Goal: Task Accomplishment & Management: Complete application form

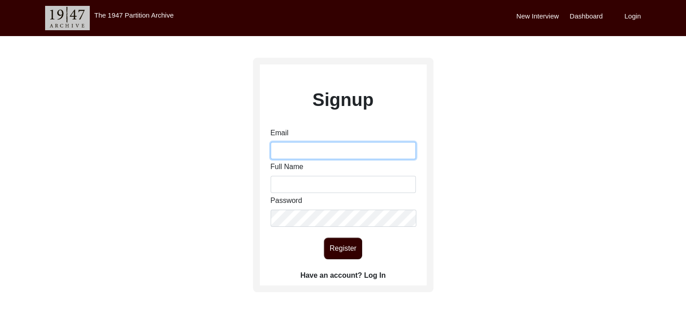
click at [311, 152] on input "Email" at bounding box center [343, 150] width 145 height 17
type input "[EMAIL_ADDRESS][DOMAIN_NAME]"
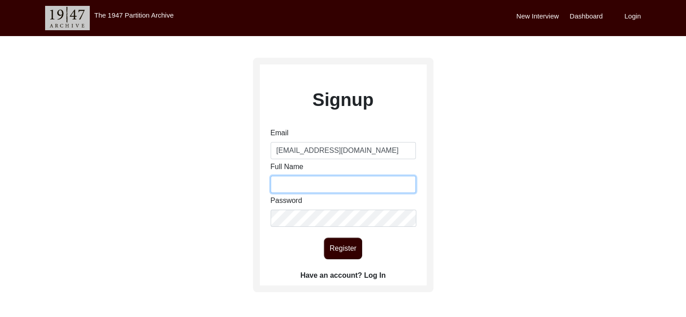
click at [313, 182] on input "Full Name" at bounding box center [343, 184] width 145 height 17
type input "[PERSON_NAME]"
click at [346, 254] on button "Register" at bounding box center [343, 249] width 38 height 22
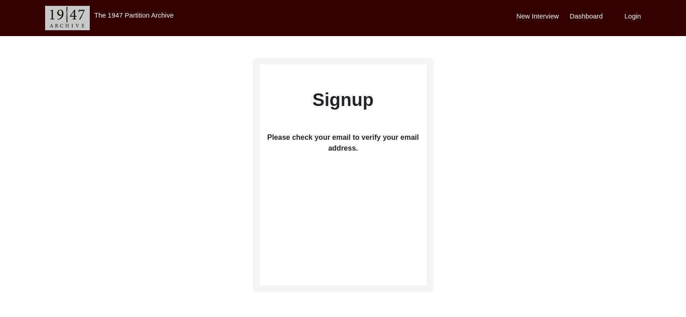
click at [346, 254] on div "Signup Please check your email to verify your email address." at bounding box center [343, 175] width 180 height 235
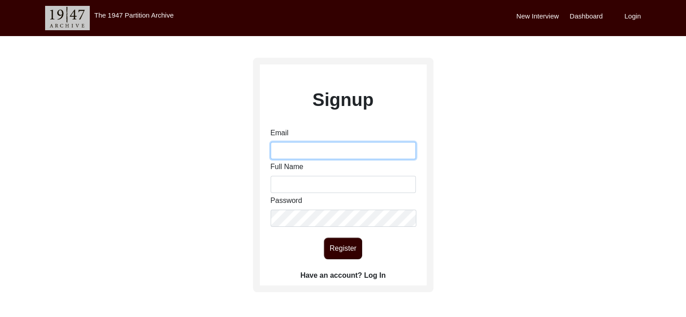
type input "[EMAIL_ADDRESS][DOMAIN_NAME]"
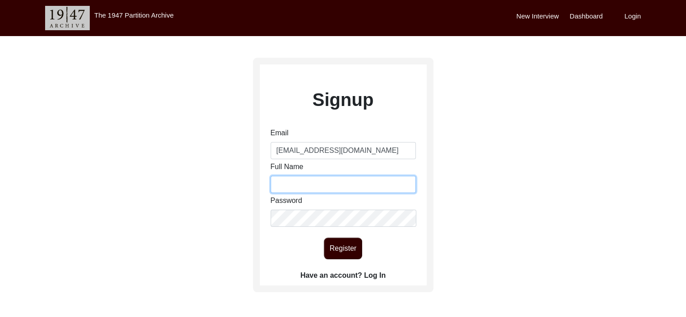
click at [302, 183] on input "Full Name" at bounding box center [343, 184] width 145 height 17
type input "[PERSON_NAME]"
click at [330, 245] on button "Register" at bounding box center [343, 249] width 38 height 22
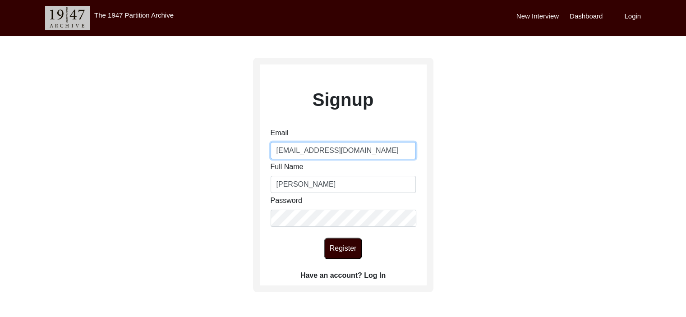
click at [321, 148] on input "[EMAIL_ADDRESS][DOMAIN_NAME]" at bounding box center [343, 150] width 145 height 17
type input "varmaishita123@gmail.com"
click at [333, 238] on button "Register" at bounding box center [343, 249] width 38 height 22
type input "[EMAIL_ADDRESS][DOMAIN_NAME]"
click at [354, 277] on label "Have an account? Log In" at bounding box center [342, 275] width 85 height 11
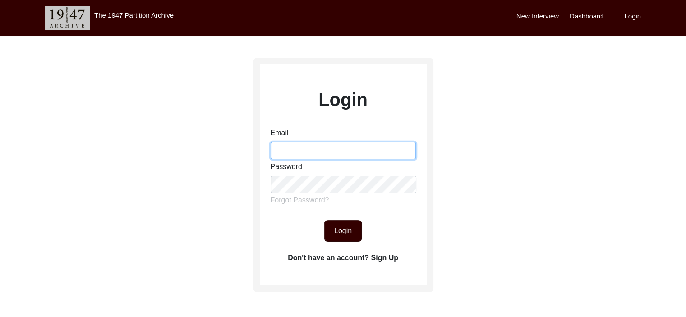
type input "[EMAIL_ADDRESS][DOMAIN_NAME]"
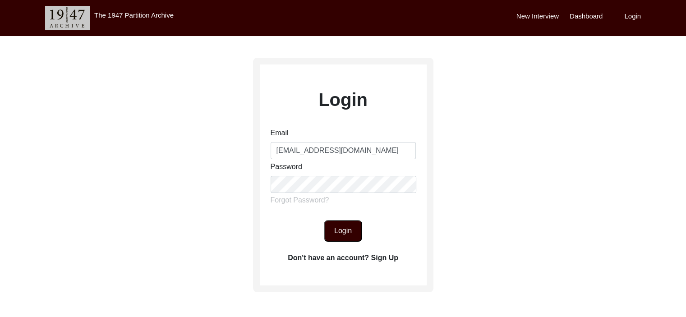
click at [343, 231] on button "Login" at bounding box center [343, 231] width 38 height 22
